Goal: Transaction & Acquisition: Download file/media

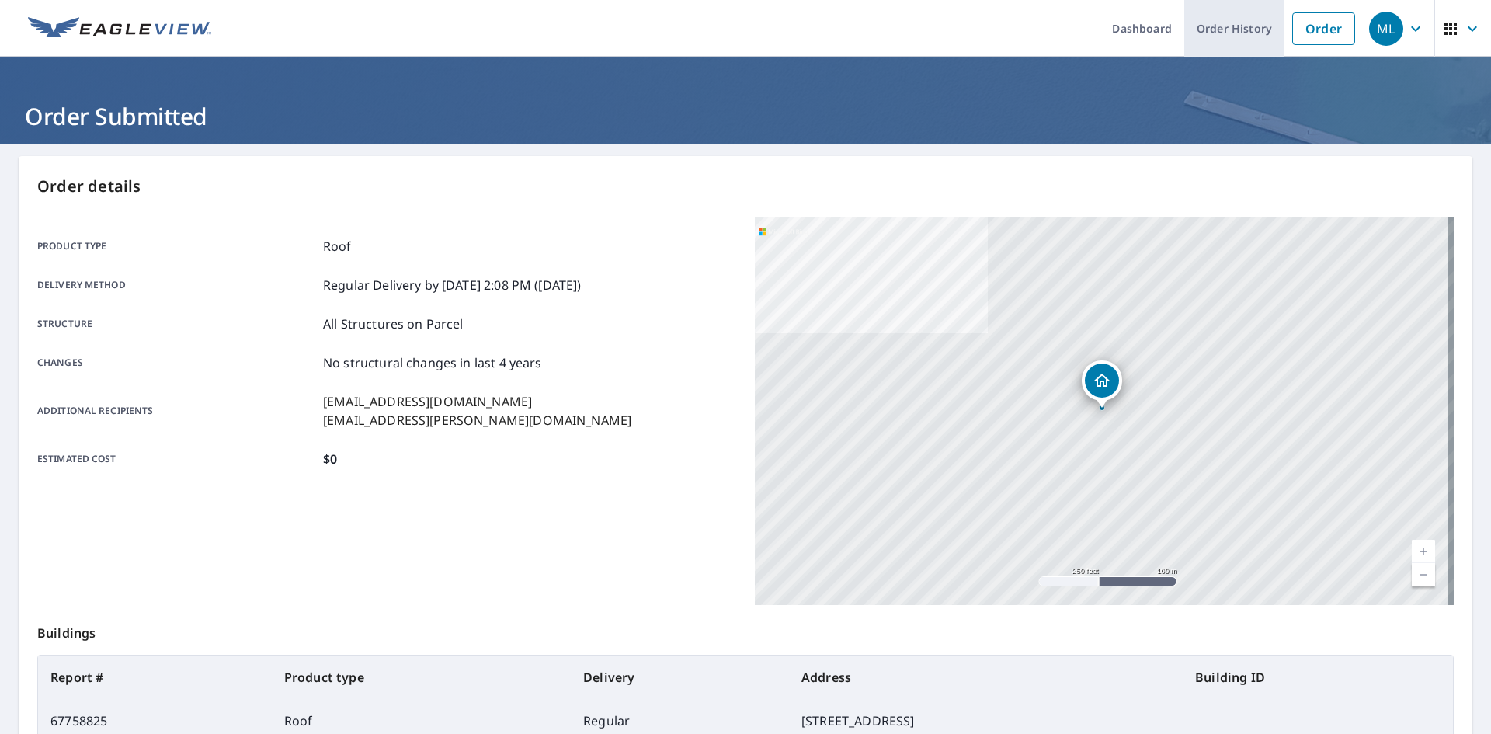
click at [1233, 36] on link "Order History" at bounding box center [1234, 28] width 100 height 57
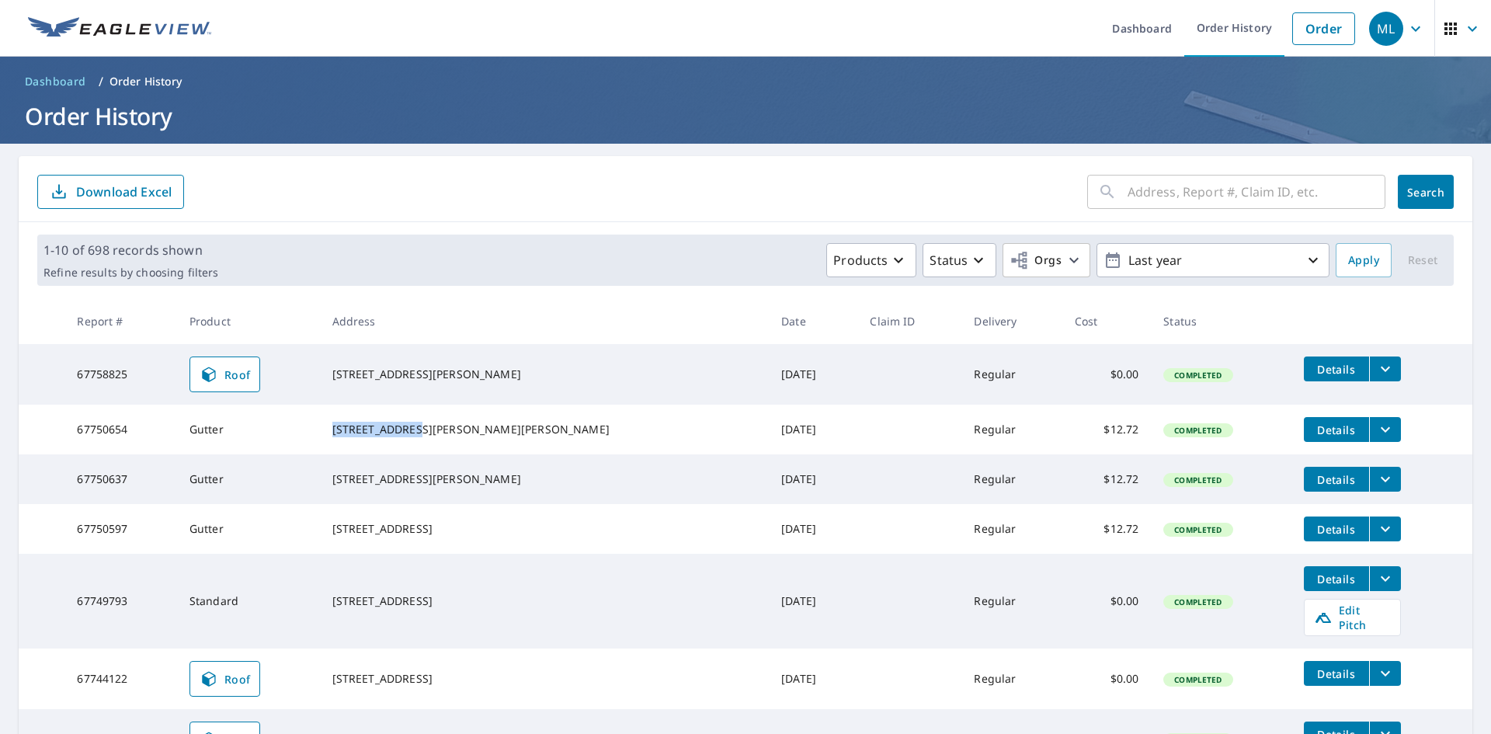
drag, startPoint x: 379, startPoint y: 423, endPoint x: 460, endPoint y: 427, distance: 81.6
click at [460, 427] on div "[STREET_ADDRESS][PERSON_NAME][PERSON_NAME]" at bounding box center [544, 430] width 425 height 16
copy div "[STREET_ADDRESS][PERSON_NAME]"
click at [1376, 425] on icon "filesDropdownBtn-67750654" at bounding box center [1385, 429] width 19 height 19
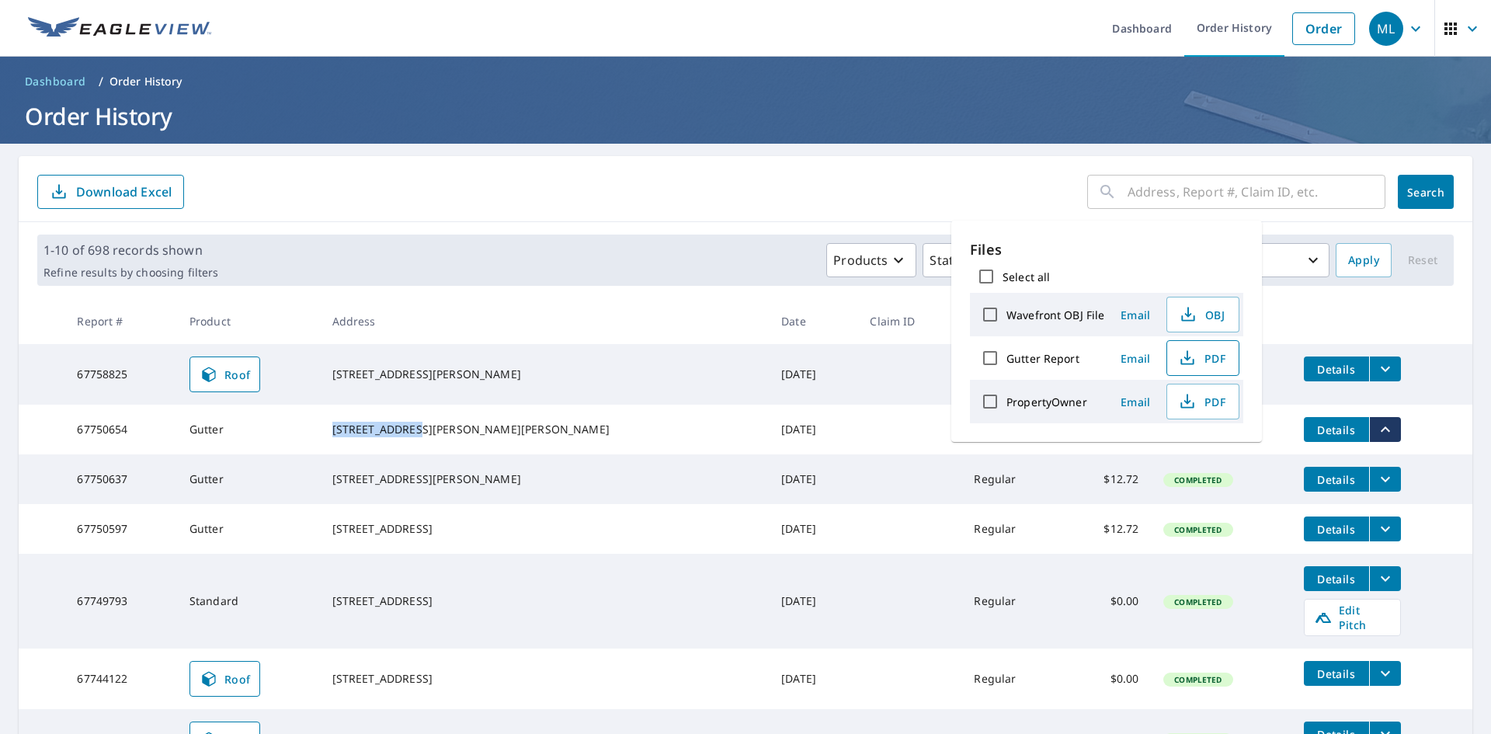
click at [1207, 359] on span "PDF" at bounding box center [1201, 358] width 50 height 19
click at [378, 481] on div "[STREET_ADDRESS][PERSON_NAME]" at bounding box center [544, 479] width 425 height 16
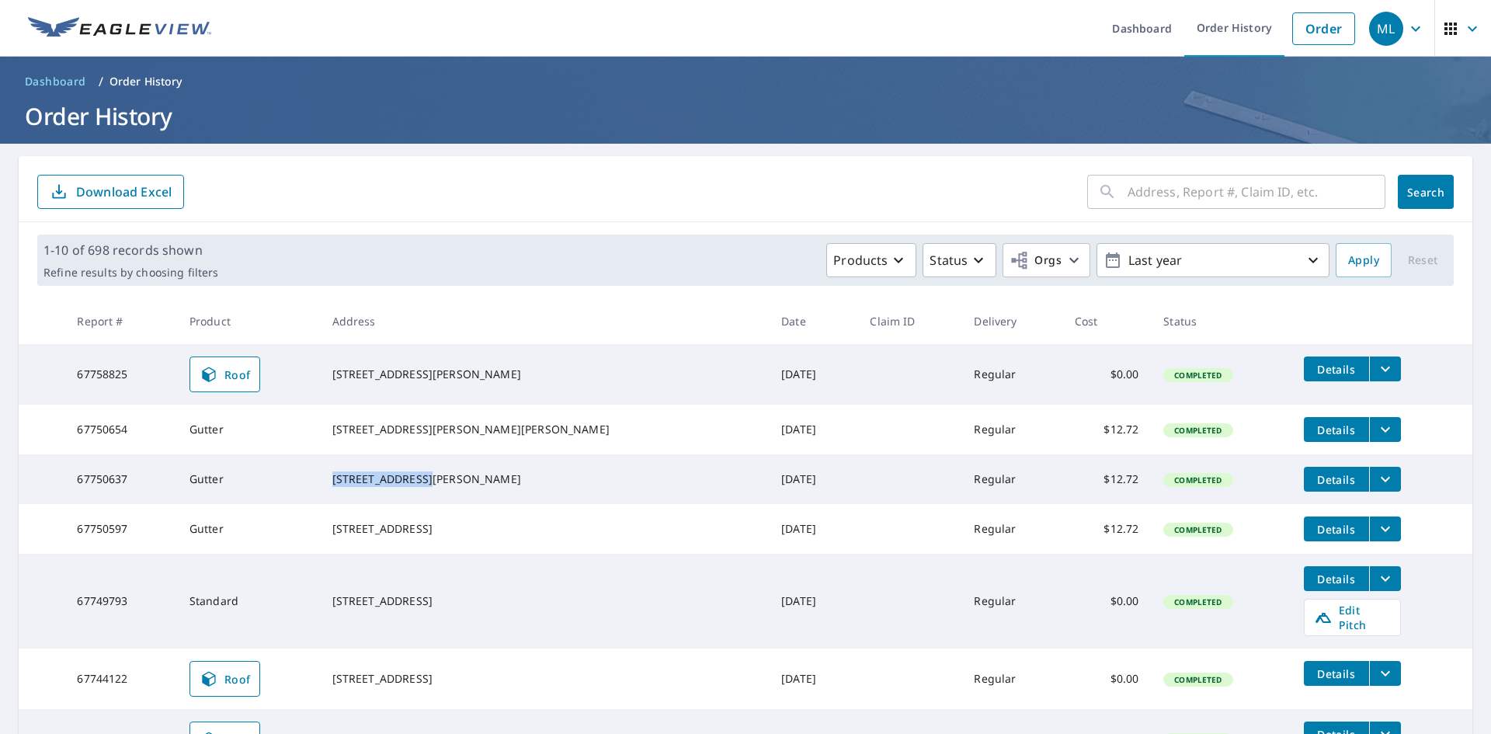
drag, startPoint x: 378, startPoint y: 479, endPoint x: 471, endPoint y: 485, distance: 93.3
click at [471, 485] on div "[STREET_ADDRESS][PERSON_NAME]" at bounding box center [544, 479] width 425 height 16
copy div "[STREET_ADDRESS][PERSON_NAME]"
click at [1376, 486] on icon "filesDropdownBtn-67750637" at bounding box center [1385, 479] width 19 height 19
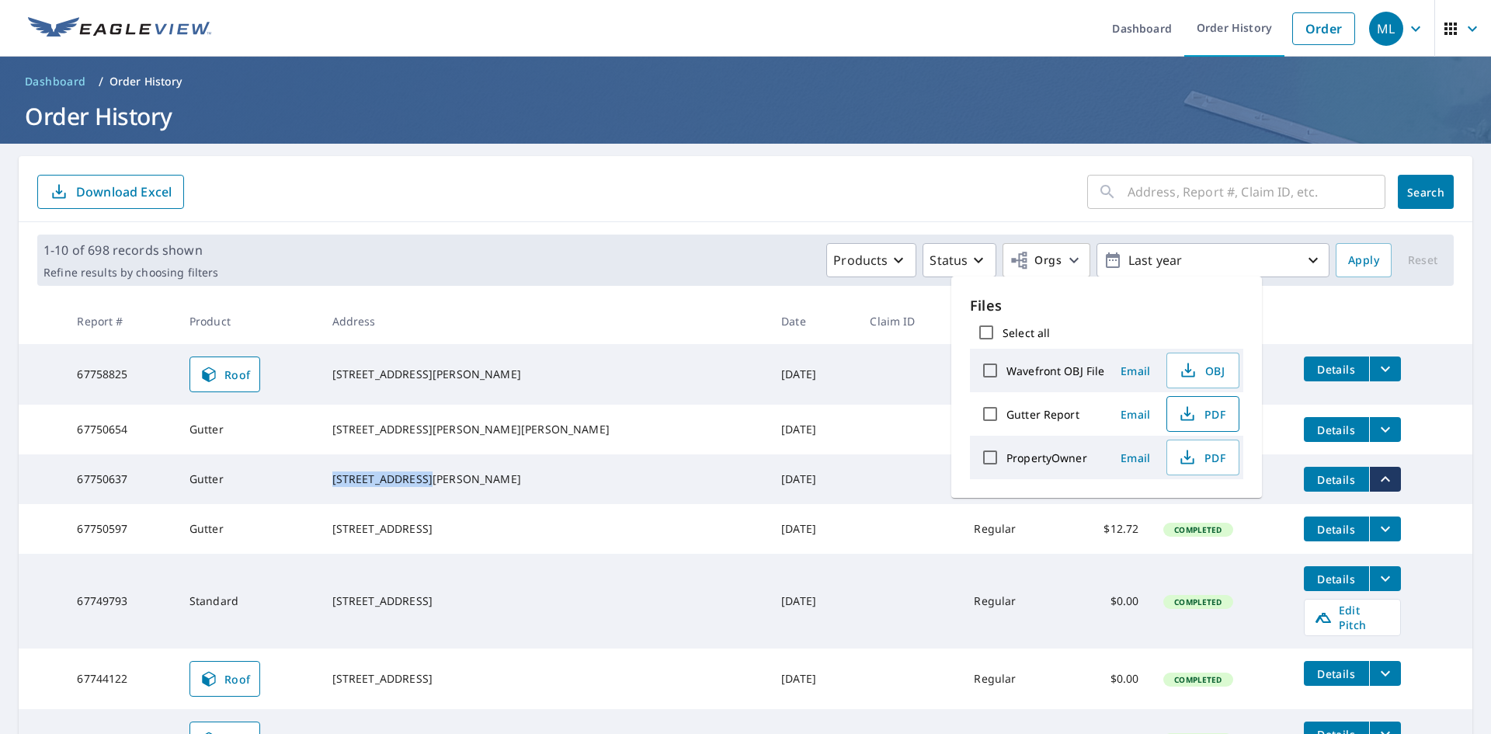
click at [1210, 419] on span "PDF" at bounding box center [1201, 414] width 50 height 19
click at [464, 537] on div "[STREET_ADDRESS]" at bounding box center [544, 529] width 425 height 16
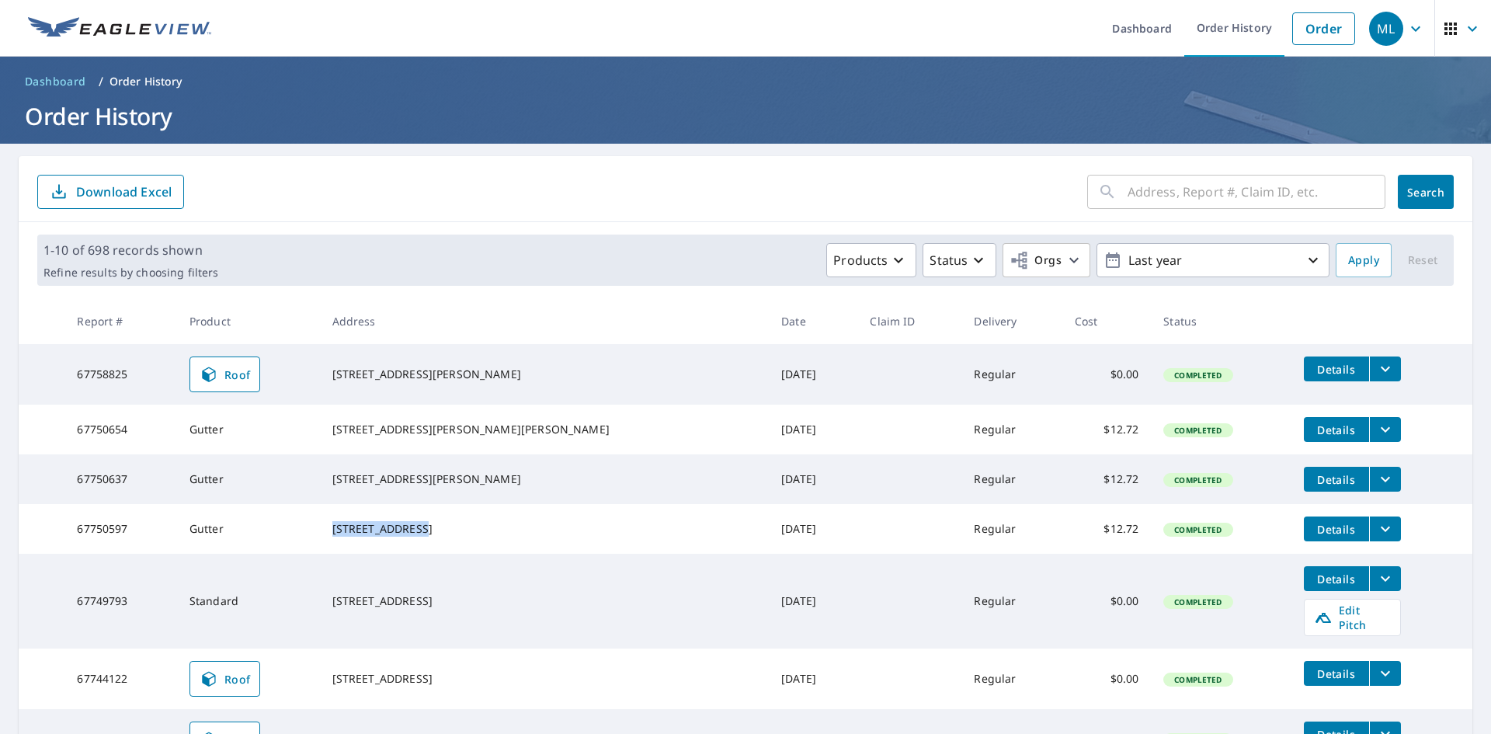
drag, startPoint x: 377, startPoint y: 535, endPoint x: 460, endPoint y: 539, distance: 83.9
click at [460, 537] on div "[STREET_ADDRESS]" at bounding box center [544, 529] width 425 height 16
copy div "[STREET_ADDRESS]"
click at [1376, 538] on icon "filesDropdownBtn-67750597" at bounding box center [1385, 528] width 19 height 19
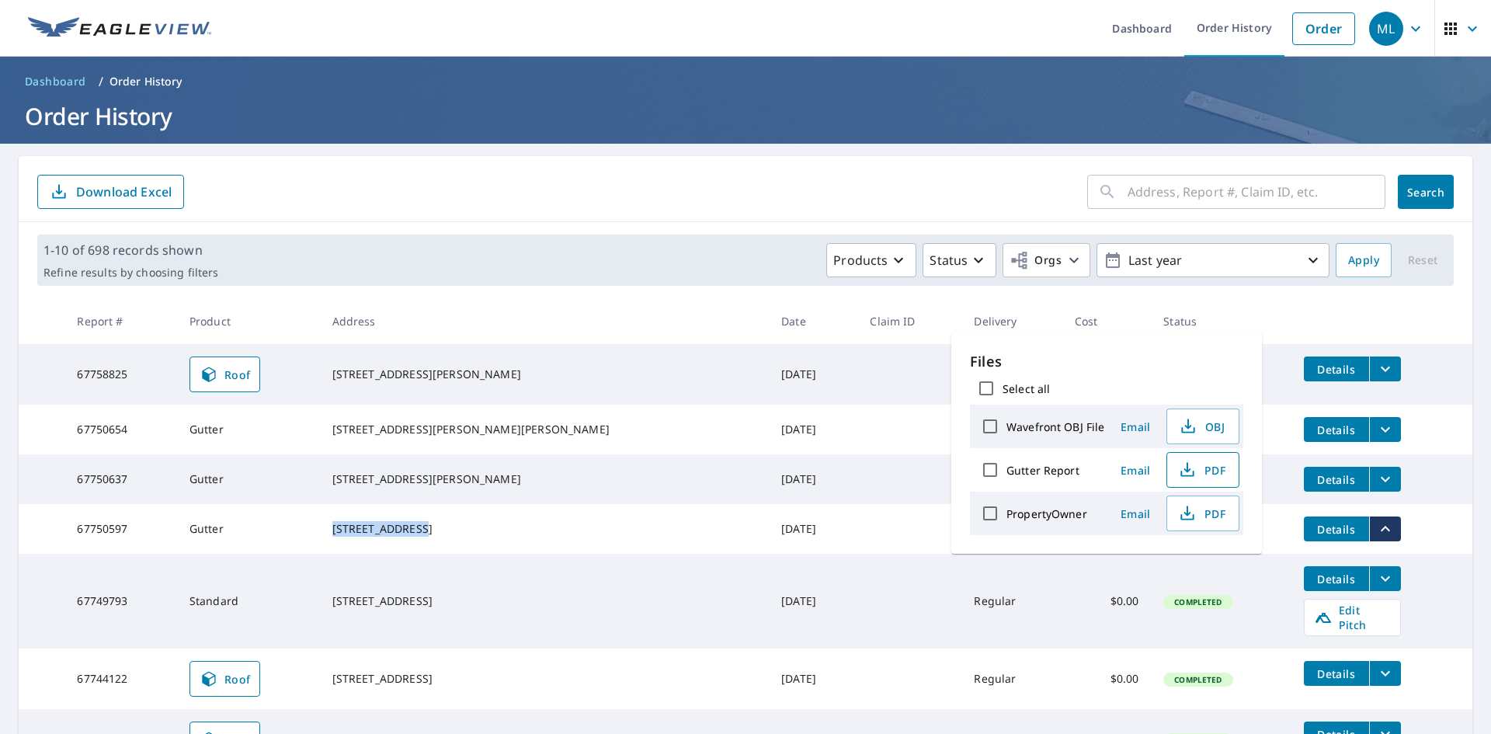
click at [1205, 467] on span "PDF" at bounding box center [1201, 469] width 50 height 19
click at [857, 370] on td at bounding box center [909, 374] width 104 height 61
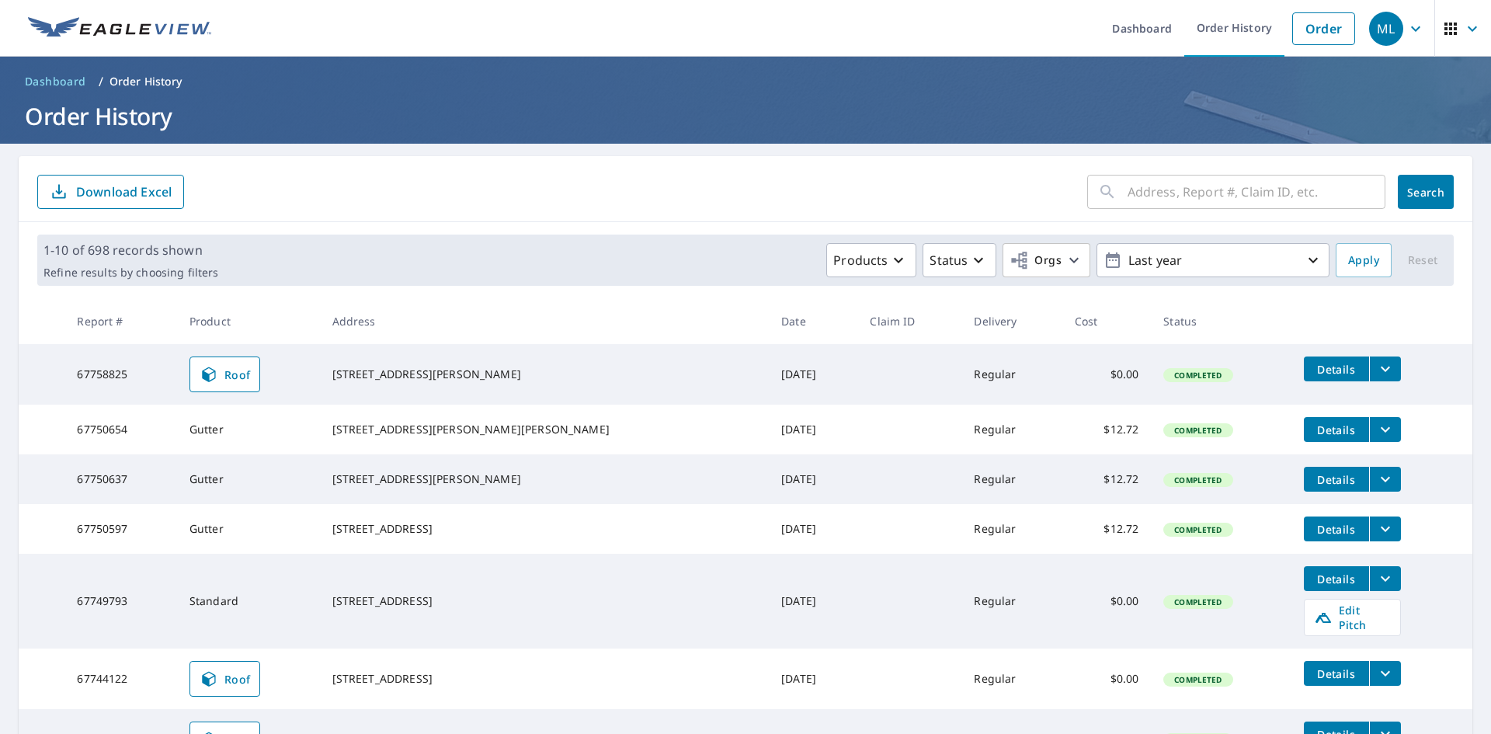
click at [1369, 368] on button "filesDropdownBtn-67758825" at bounding box center [1385, 368] width 32 height 25
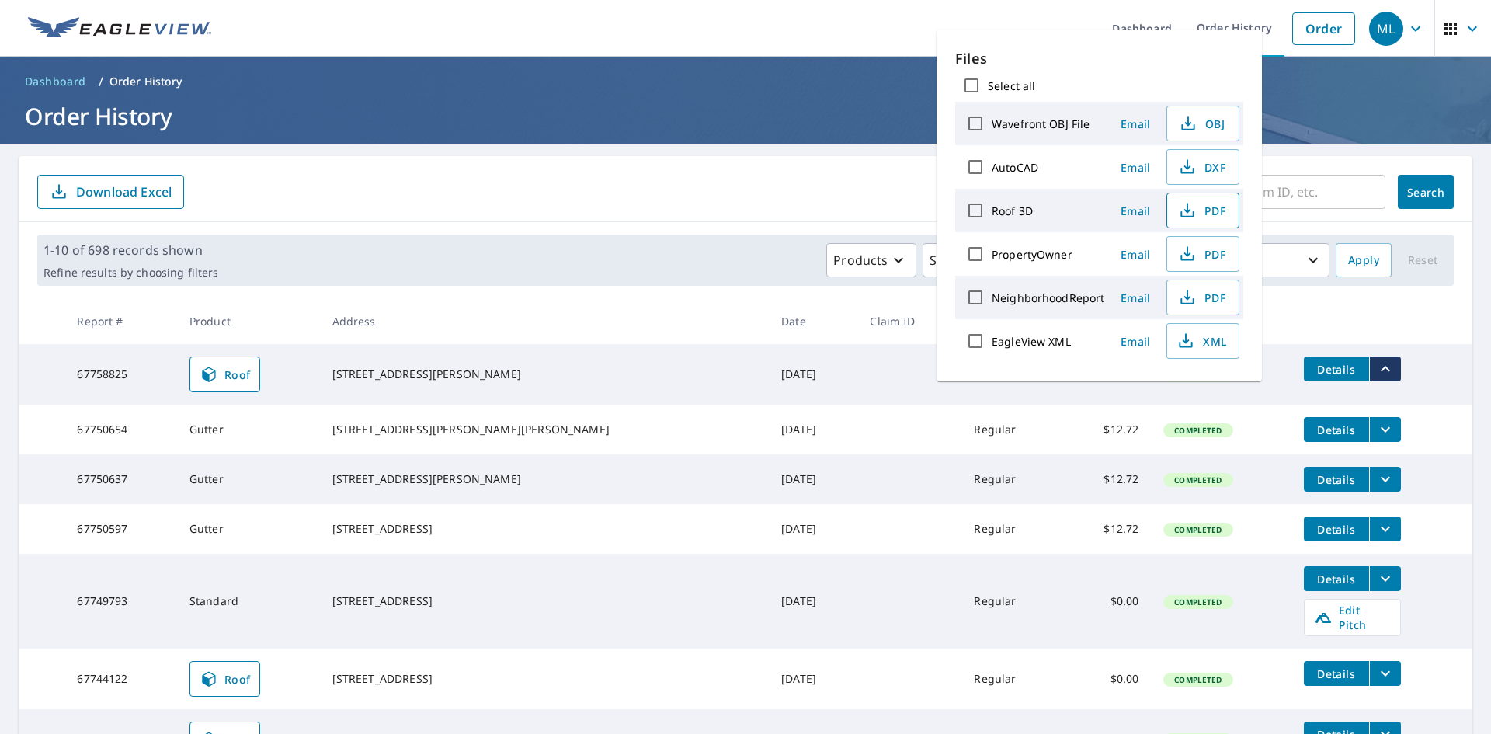
click at [1190, 197] on button "PDF" at bounding box center [1202, 211] width 73 height 36
drag, startPoint x: 378, startPoint y: 365, endPoint x: 501, endPoint y: 369, distance: 122.7
click at [501, 369] on div "[STREET_ADDRESS][PERSON_NAME]" at bounding box center [544, 374] width 425 height 16
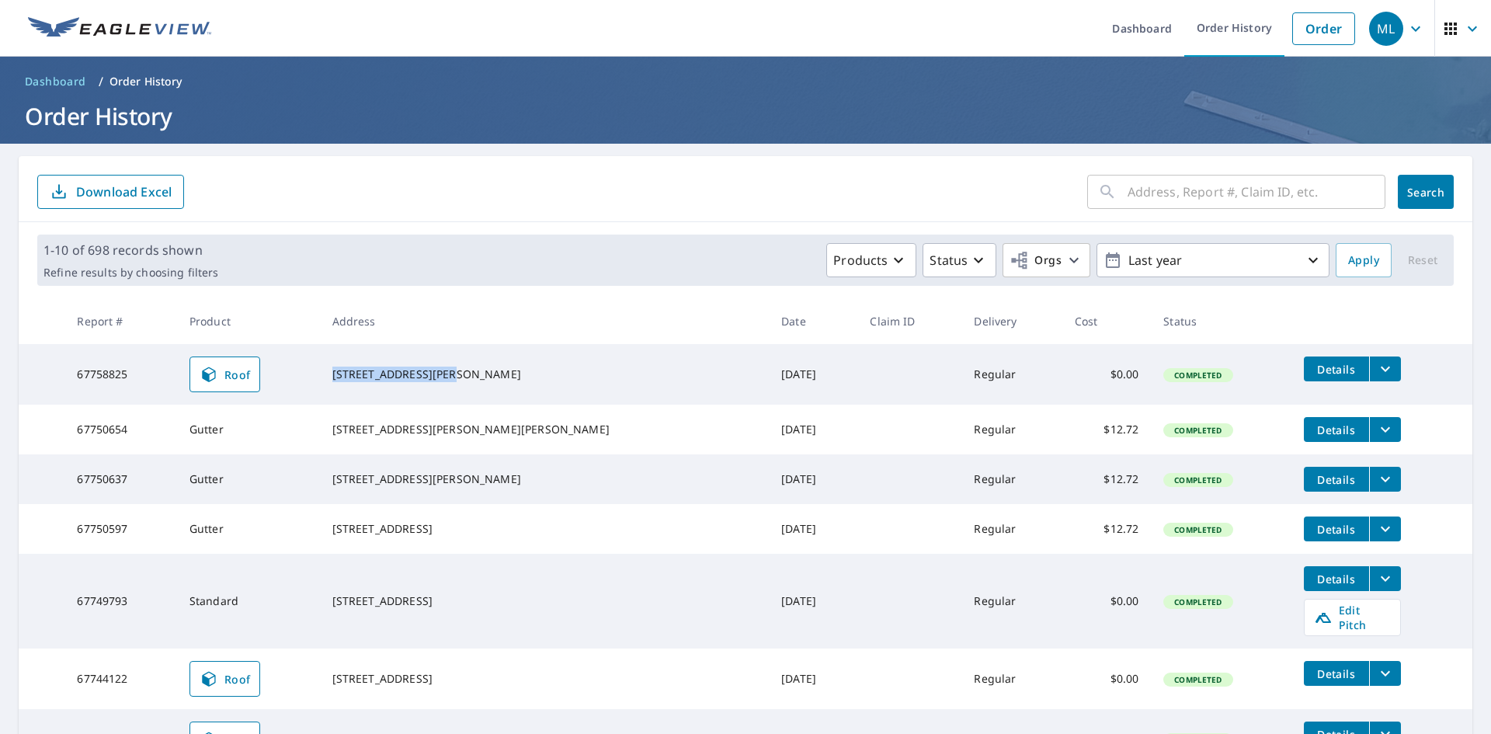
copy div "[STREET_ADDRESS]"
